Goal: Browse casually

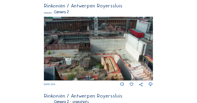
scroll to position [156, 0]
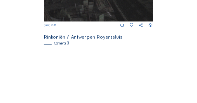
scroll to position [317, 0]
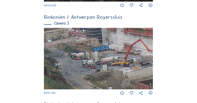
drag, startPoint x: 87, startPoint y: 51, endPoint x: 173, endPoint y: 86, distance: 92.5
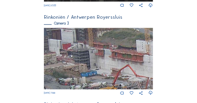
drag, startPoint x: 98, startPoint y: 46, endPoint x: 66, endPoint y: 71, distance: 40.0
click at [66, 71] on img at bounding box center [98, 59] width 109 height 62
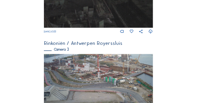
scroll to position [301, 0]
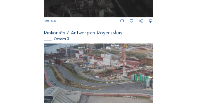
drag, startPoint x: 48, startPoint y: 60, endPoint x: 79, endPoint y: 65, distance: 30.8
click at [79, 65] on img at bounding box center [98, 74] width 109 height 62
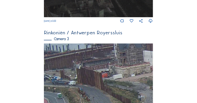
drag, startPoint x: 51, startPoint y: 57, endPoint x: 90, endPoint y: 79, distance: 44.8
click at [90, 79] on img at bounding box center [98, 74] width 109 height 62
